Goal: Find specific page/section: Find specific page/section

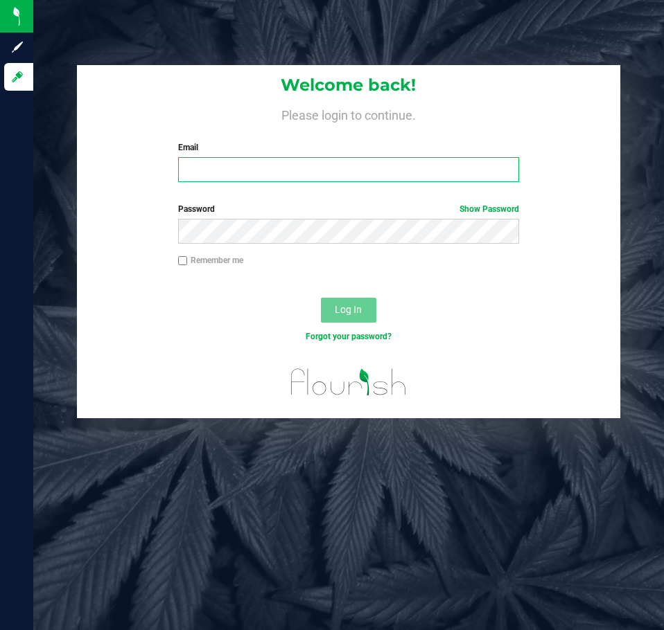
click at [425, 163] on input "Email" at bounding box center [348, 169] width 341 height 25
type input "[EMAIL_ADDRESS][DOMAIN_NAME]"
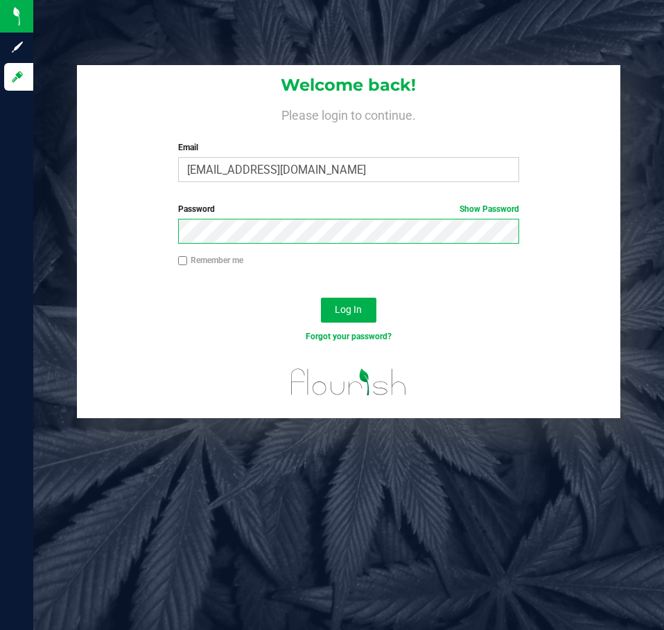
click at [321, 298] on button "Log In" at bounding box center [348, 310] width 55 height 25
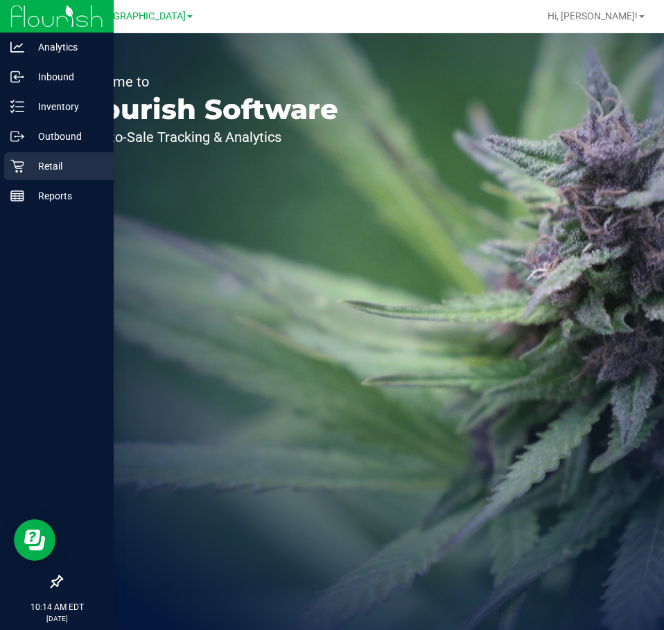
click at [6, 170] on div "Retail" at bounding box center [58, 166] width 109 height 28
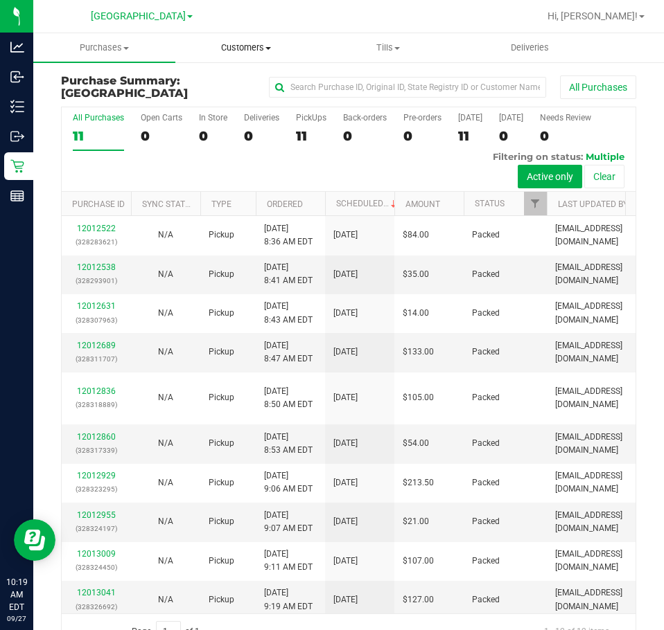
click at [314, 52] on span "Customers" at bounding box center [246, 48] width 141 height 12
